Goal: Information Seeking & Learning: Learn about a topic

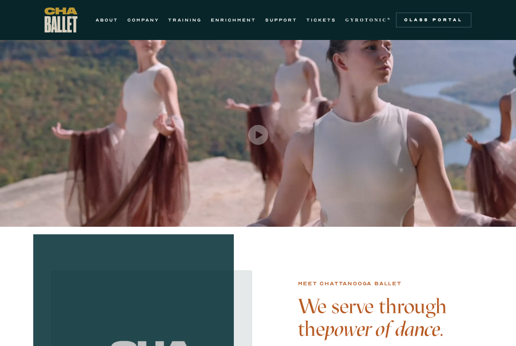
scroll to position [0, 0]
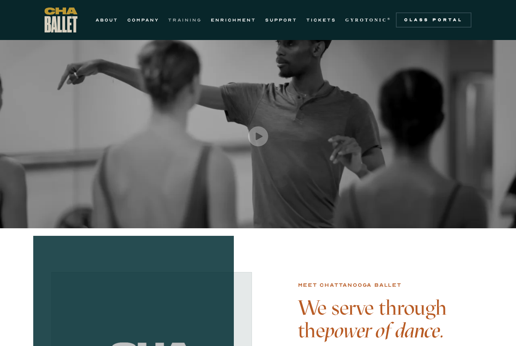
click at [185, 19] on link "TRAINING" at bounding box center [185, 19] width 34 height 9
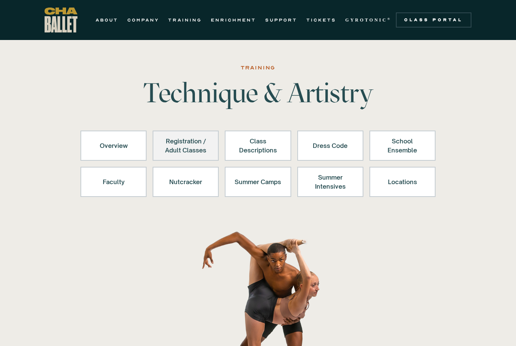
click at [190, 142] on div "Registration / Adult Classes" at bounding box center [185, 146] width 46 height 18
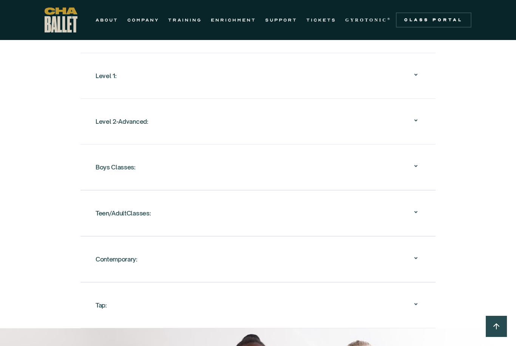
scroll to position [848, 0]
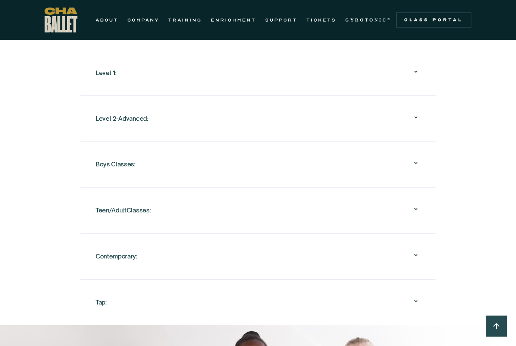
click at [233, 215] on div "Teen/AdultClasses:" at bounding box center [258, 211] width 325 height 24
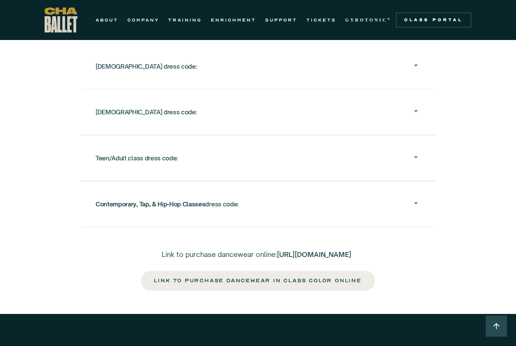
scroll to position [1825, 0]
click at [253, 167] on div "Teen/Adult class dress code:" at bounding box center [258, 158] width 325 height 24
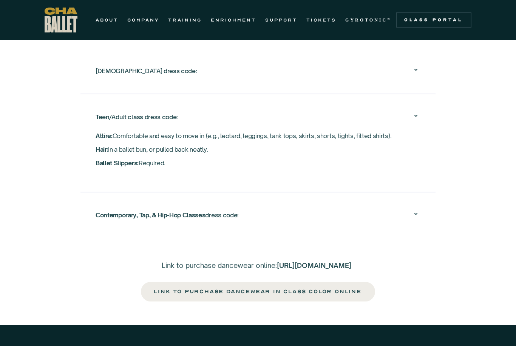
scroll to position [1407, 0]
click at [229, 17] on link "ENRICHMENT" at bounding box center [233, 19] width 45 height 9
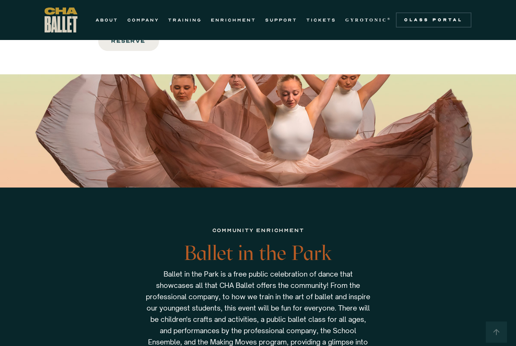
scroll to position [1152, 0]
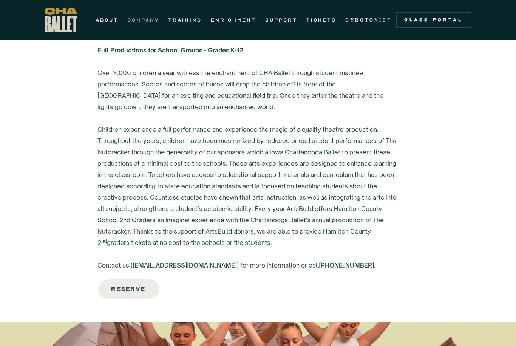
click at [140, 23] on link "COMPANY" at bounding box center [143, 19] width 32 height 9
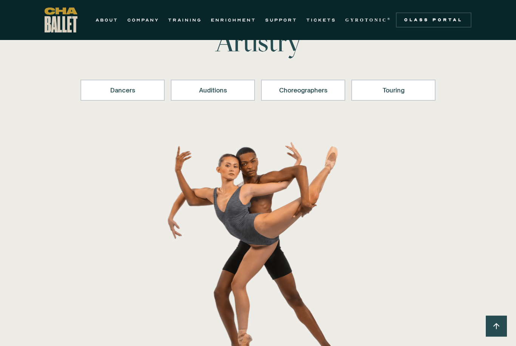
scroll to position [79, 0]
click at [194, 98] on link "Auditions" at bounding box center [213, 90] width 84 height 21
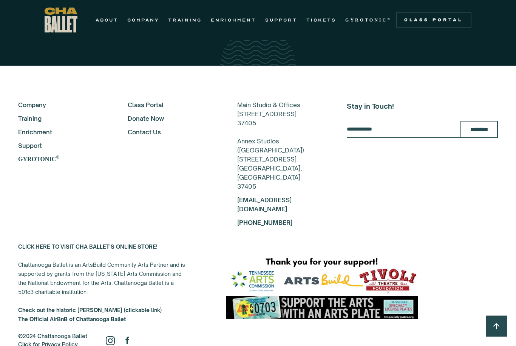
scroll to position [2146, 0]
